Goal: Navigation & Orientation: Find specific page/section

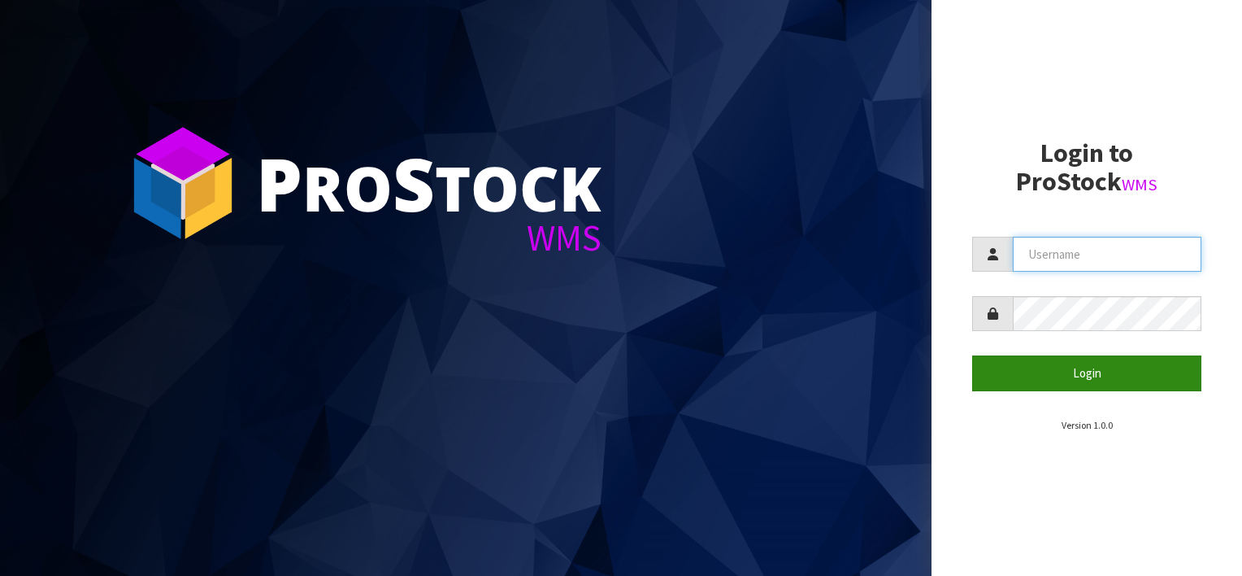
type input "[EMAIL_ADDRESS][DOMAIN_NAME]"
click at [1084, 372] on button "Login" at bounding box center [1086, 372] width 229 height 35
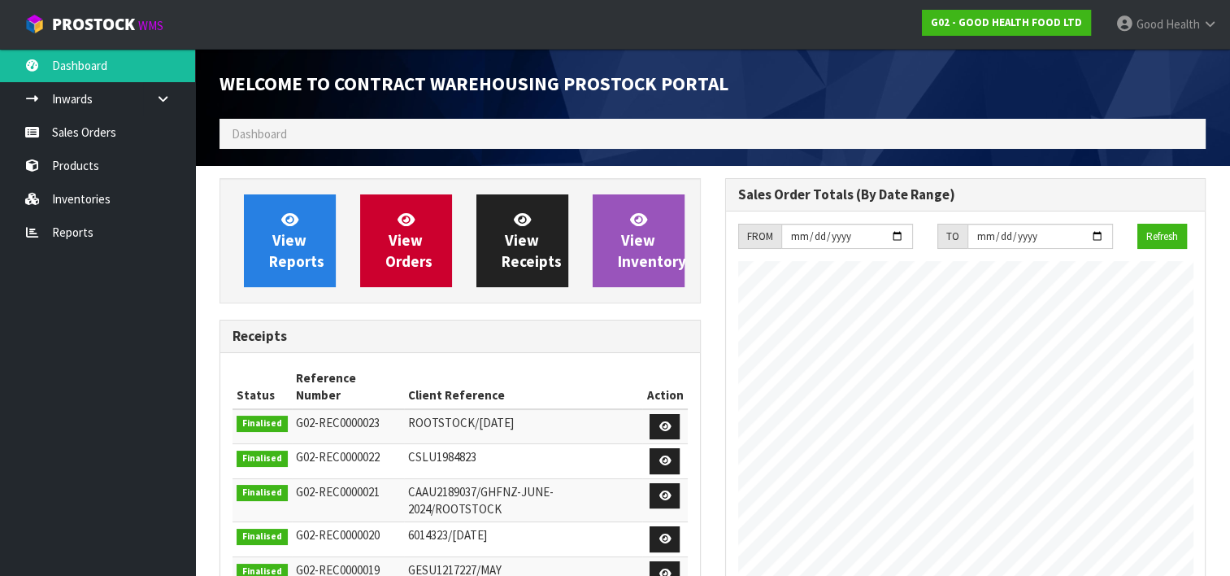
scroll to position [663, 505]
click at [63, 136] on link "Sales Orders" at bounding box center [97, 131] width 195 height 33
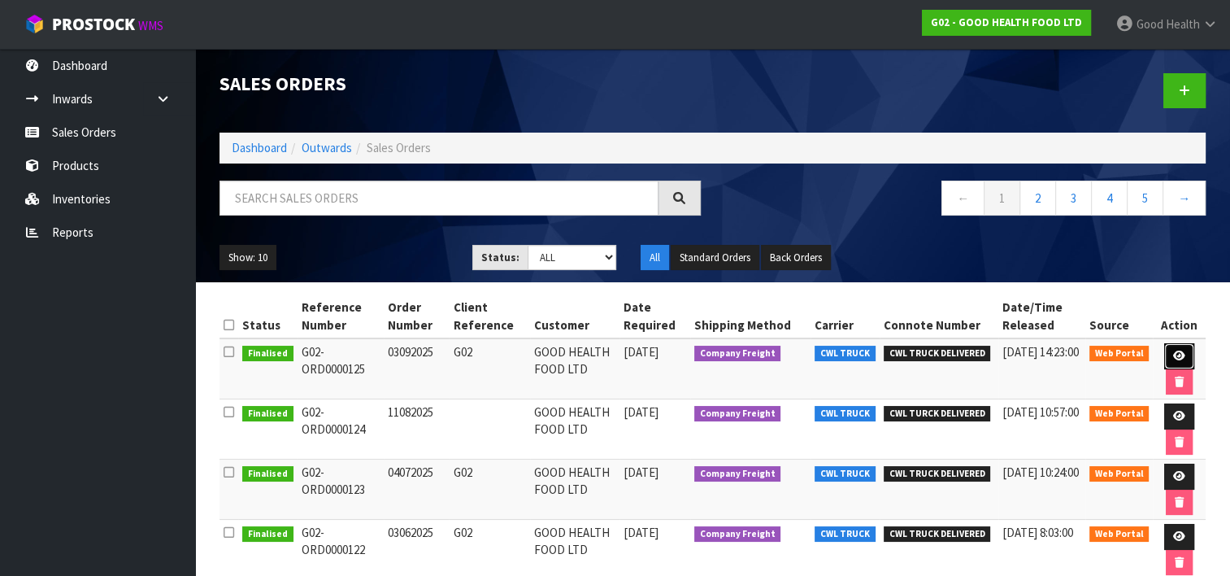
click at [1180, 348] on link at bounding box center [1179, 356] width 30 height 26
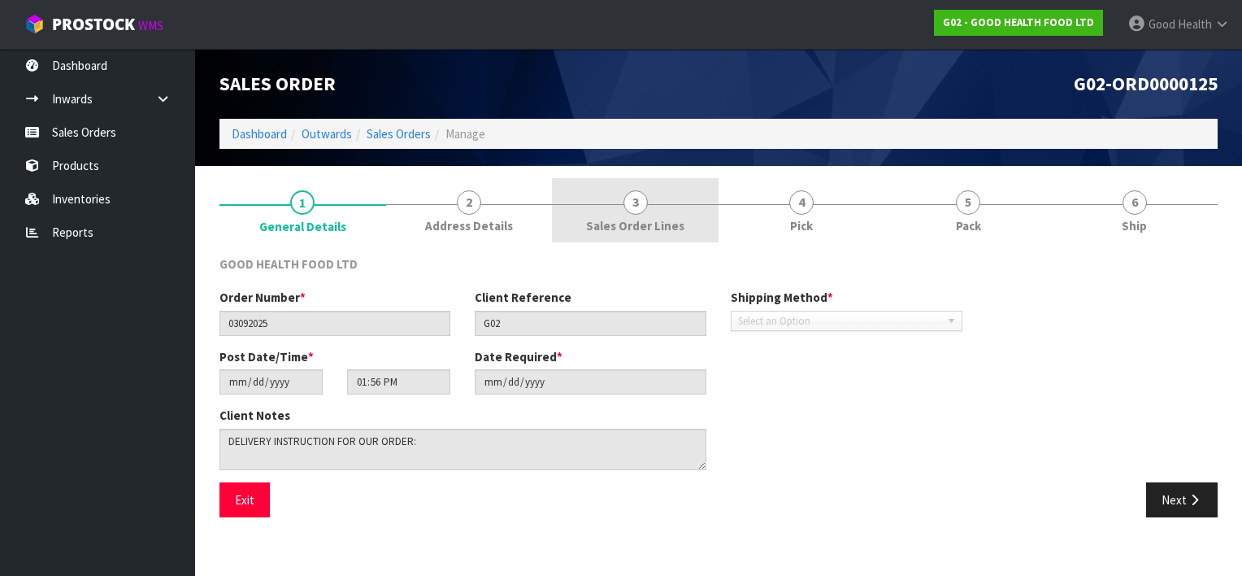
drag, startPoint x: 641, startPoint y: 193, endPoint x: 624, endPoint y: 226, distance: 37.1
click at [641, 194] on span "3" at bounding box center [636, 202] width 24 height 24
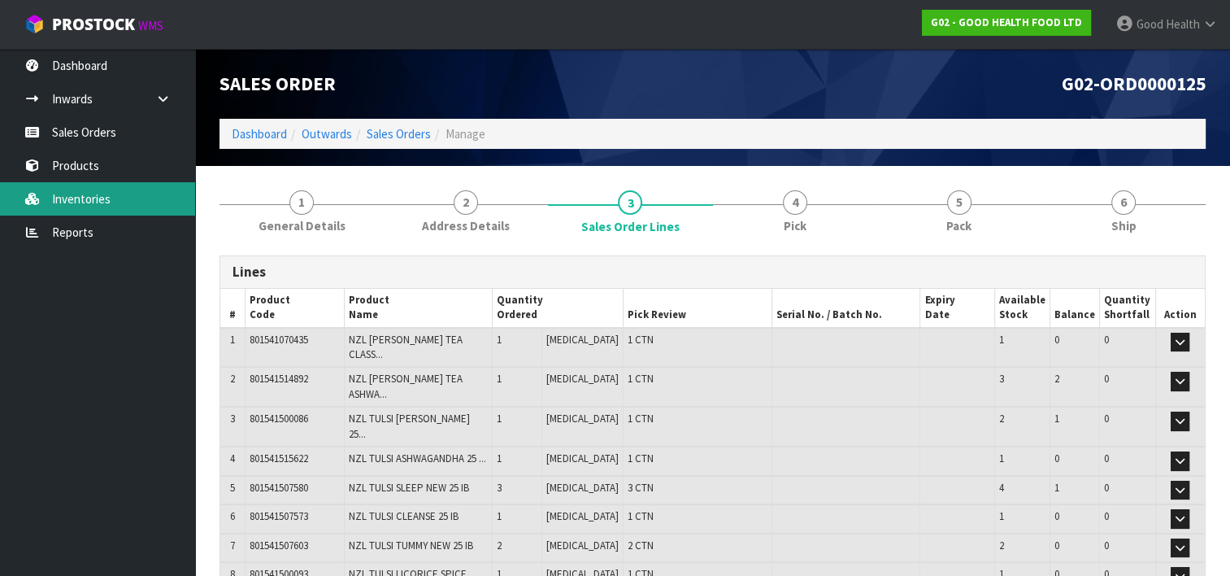
click at [126, 195] on link "Inventories" at bounding box center [97, 198] width 195 height 33
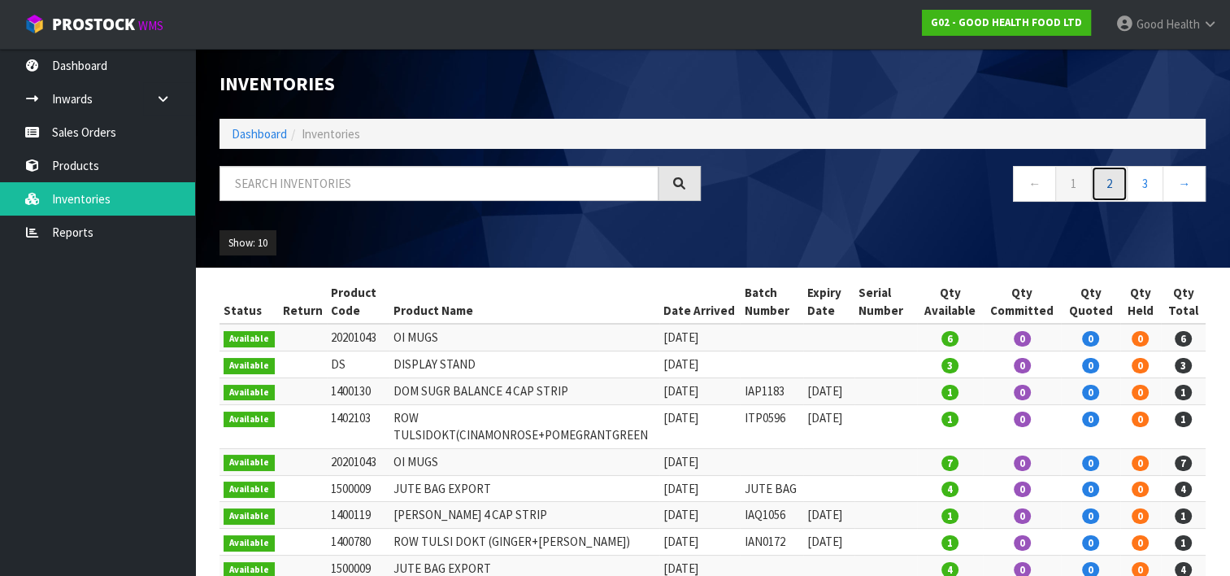
click at [1106, 189] on link "2" at bounding box center [1109, 183] width 37 height 35
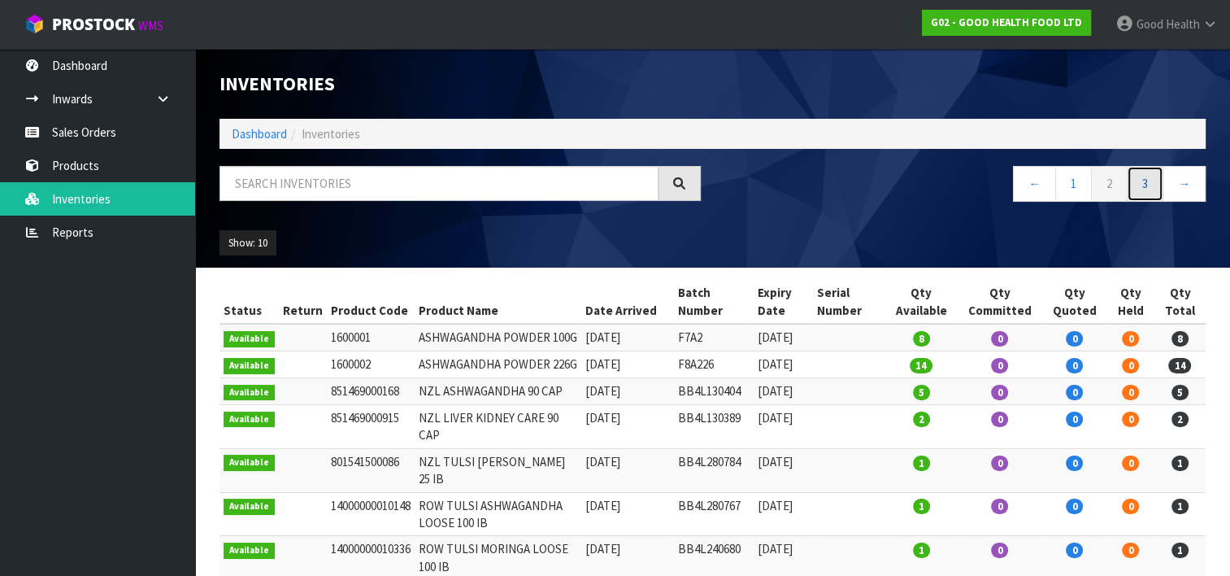
click at [1153, 182] on link "3" at bounding box center [1145, 183] width 37 height 35
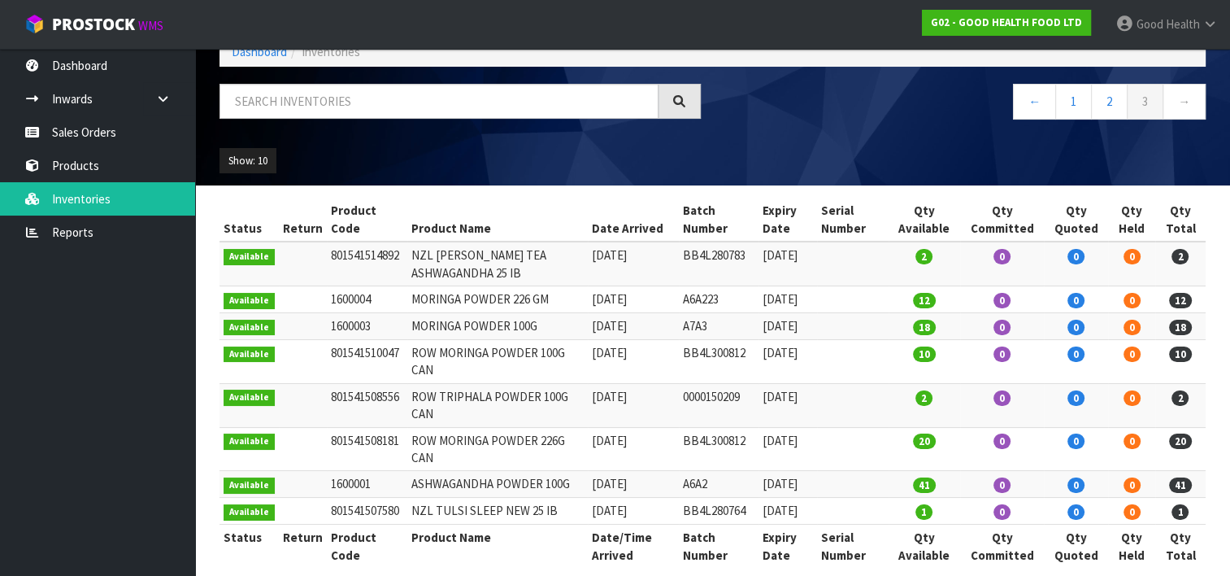
scroll to position [100, 0]
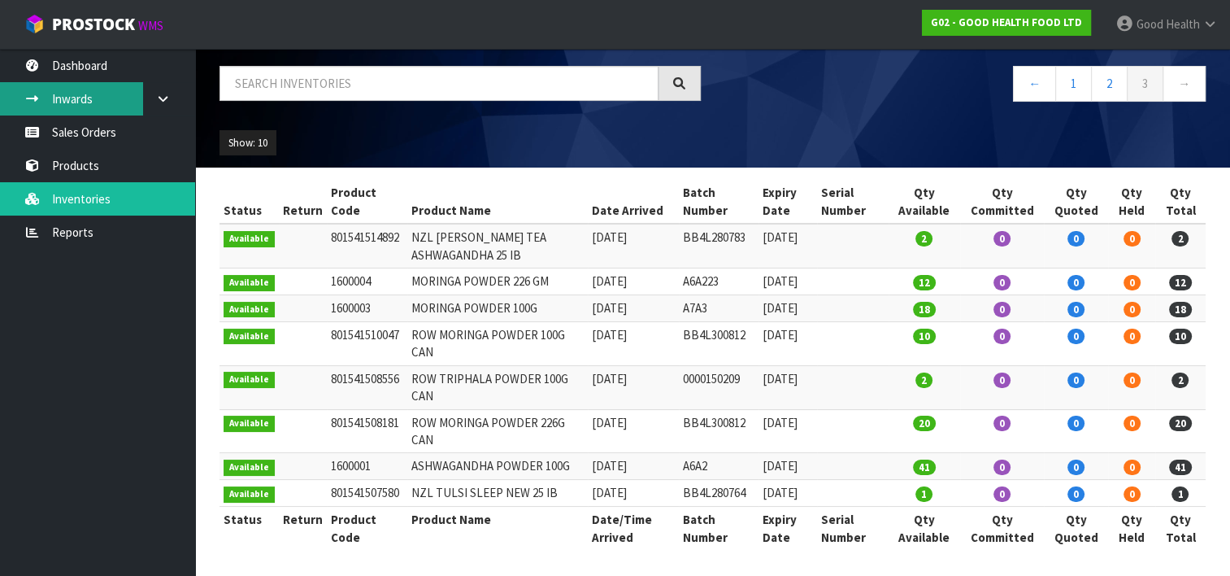
click at [98, 104] on link "Inwards" at bounding box center [97, 98] width 195 height 33
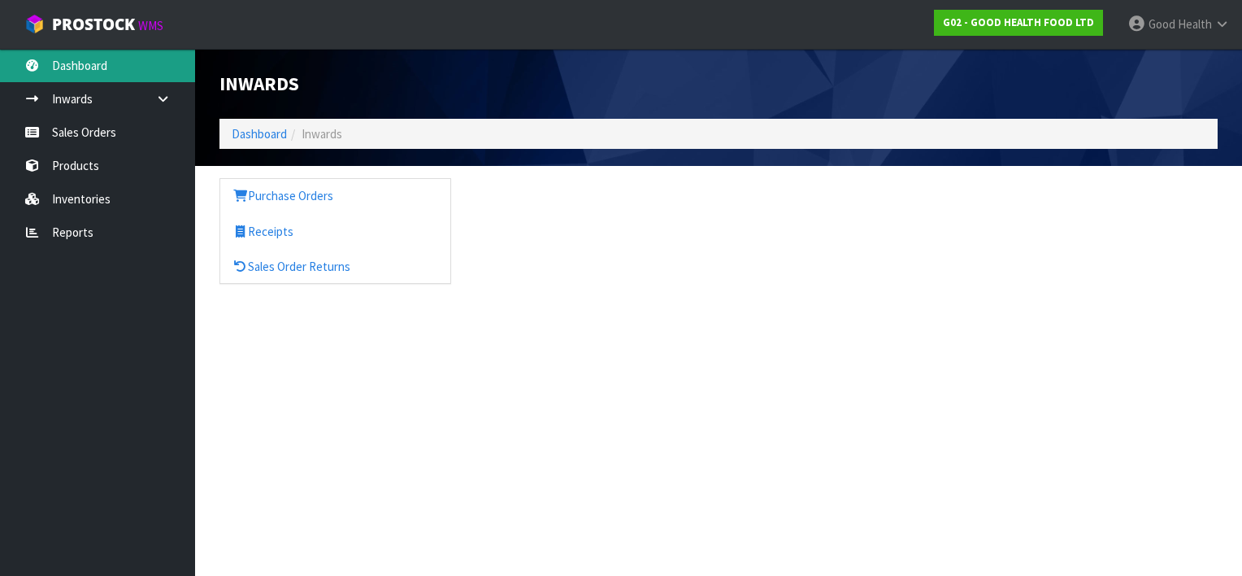
click at [87, 71] on link "Dashboard" at bounding box center [97, 65] width 195 height 33
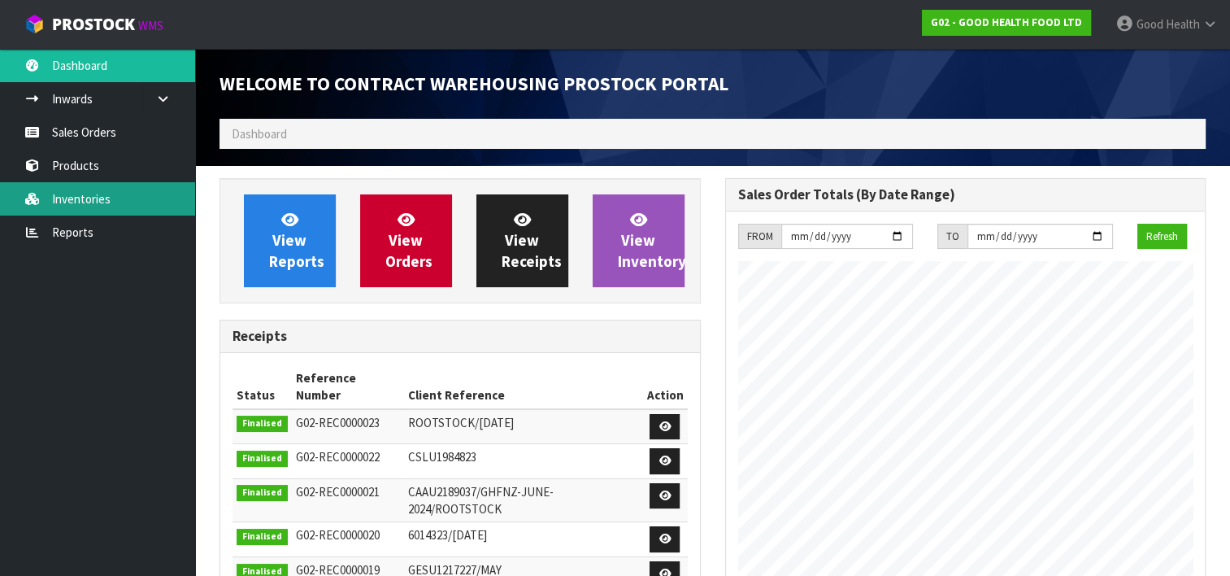
click at [72, 198] on link "Inventories" at bounding box center [97, 198] width 195 height 33
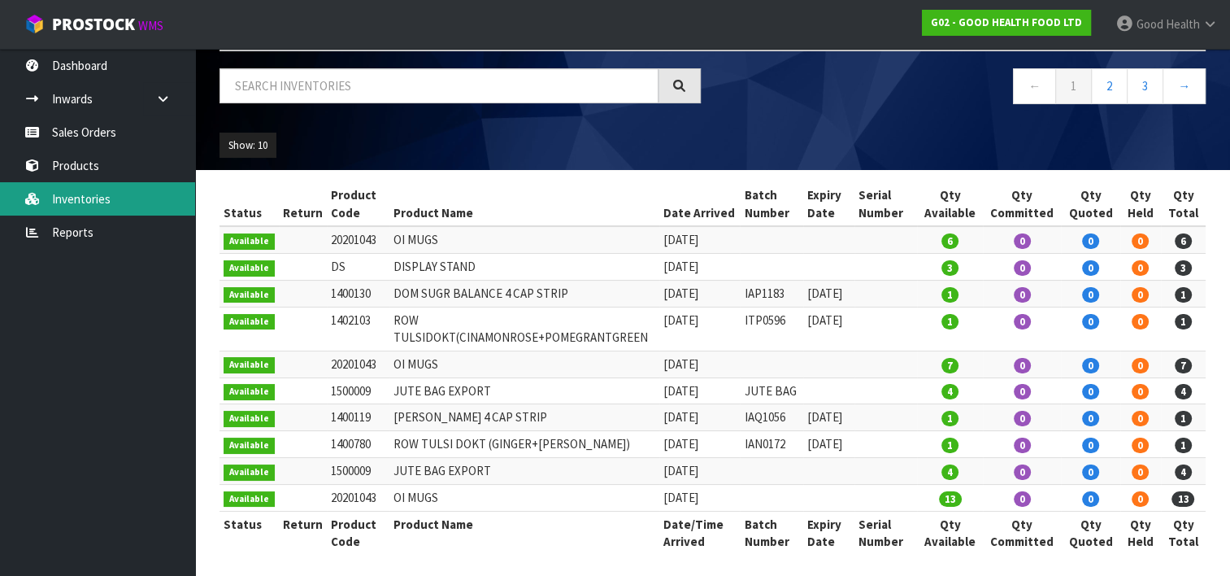
scroll to position [100, 0]
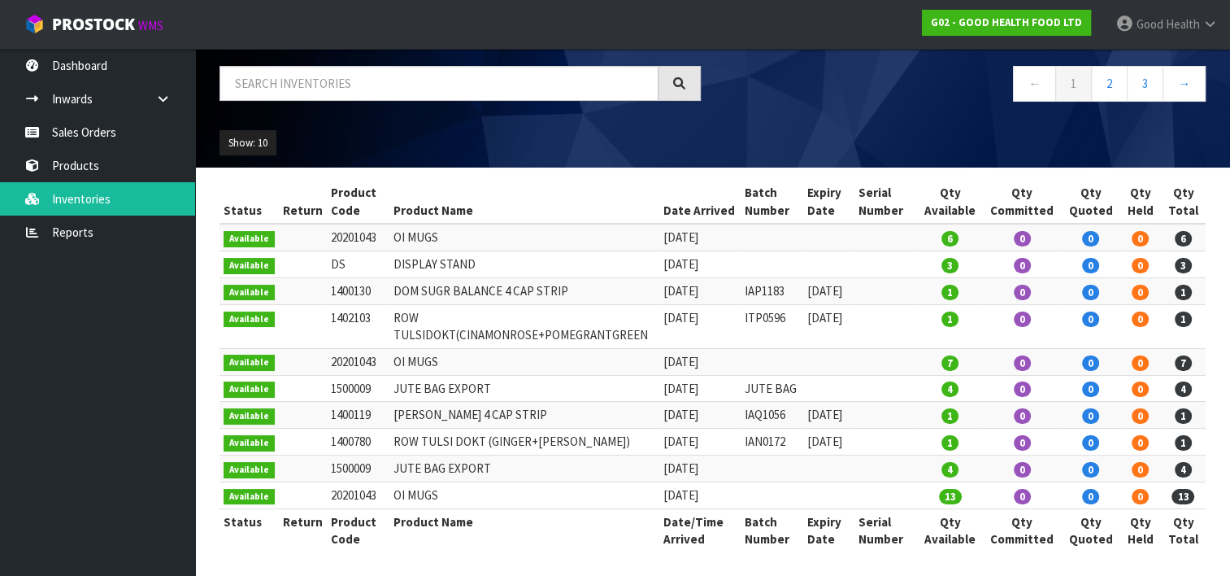
click at [898, 488] on td at bounding box center [885, 495] width 63 height 27
